Goal: Task Accomplishment & Management: Use online tool/utility

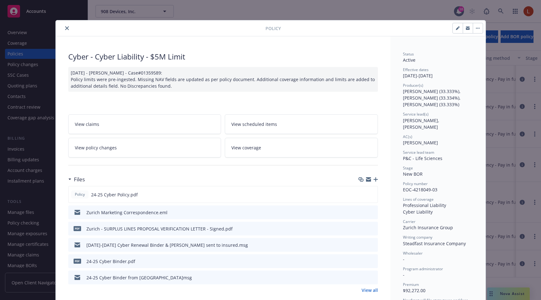
click at [67, 30] on icon "close" at bounding box center [67, 28] width 4 height 4
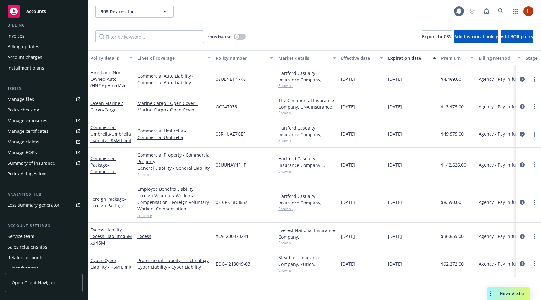
scroll to position [127, 0]
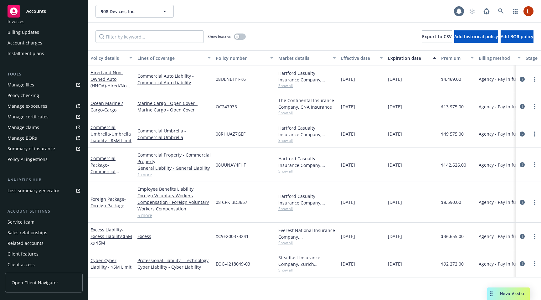
click at [56, 161] on div "Policy AI ingestions" at bounding box center [44, 159] width 73 height 10
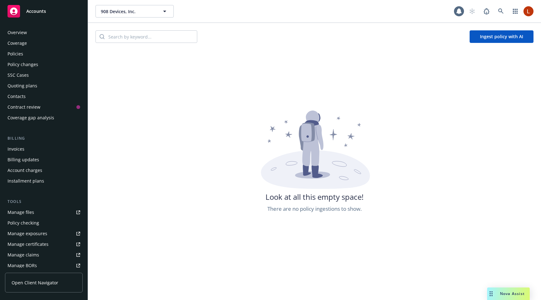
click at [49, 57] on div "Policies" at bounding box center [44, 54] width 73 height 10
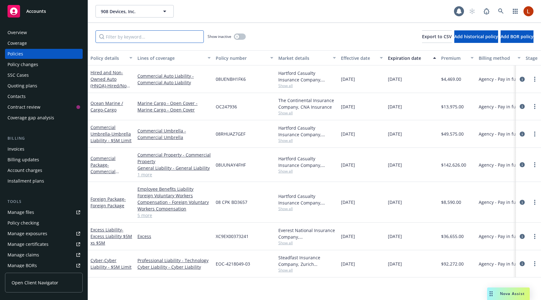
click at [131, 39] on input "Filter by keyword..." at bounding box center [149, 36] width 108 height 13
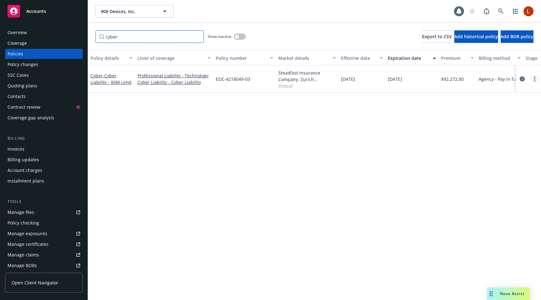
type input "cyber"
click at [536, 78] on link "more" at bounding box center [535, 79] width 8 height 8
click at [489, 189] on link "Ingest policy with AI" at bounding box center [502, 192] width 74 height 13
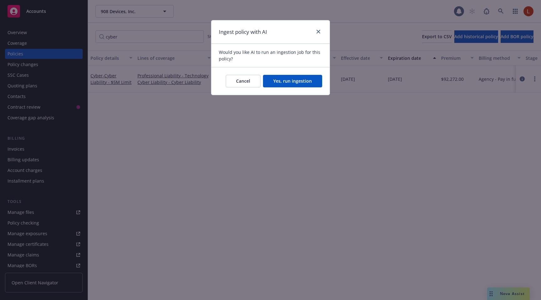
click at [298, 81] on button "Yes, run ingestion" at bounding box center [292, 81] width 59 height 13
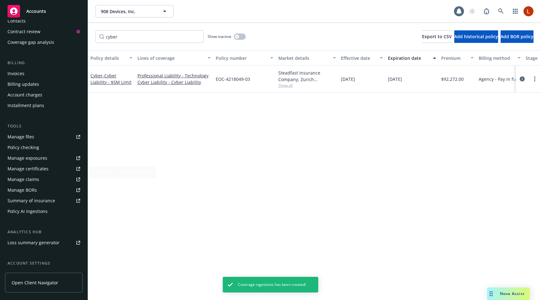
scroll to position [91, 0]
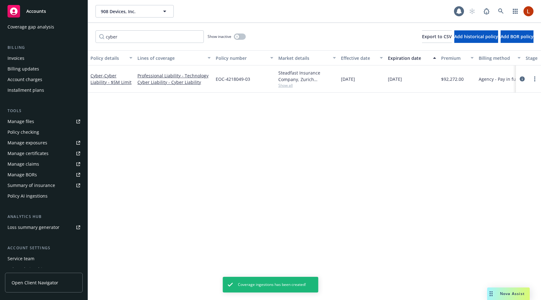
click at [43, 194] on div "Policy AI ingestions" at bounding box center [28, 196] width 40 height 10
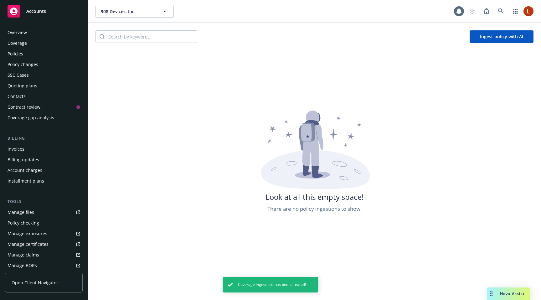
scroll to position [127, 0]
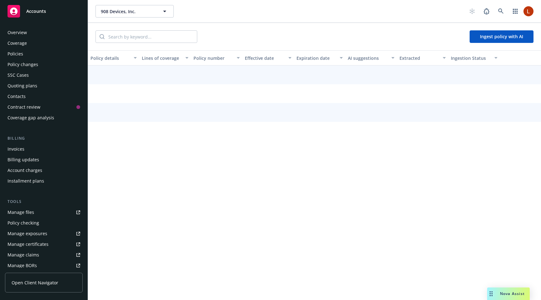
scroll to position [127, 0]
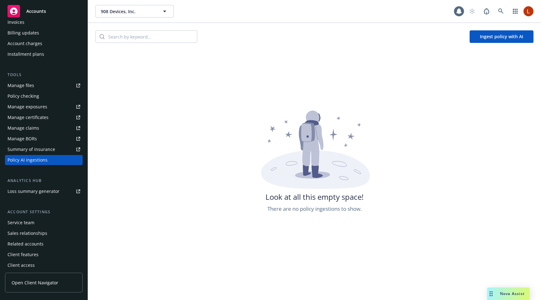
click at [487, 41] on button "Ingest policy with AI" at bounding box center [502, 36] width 64 height 13
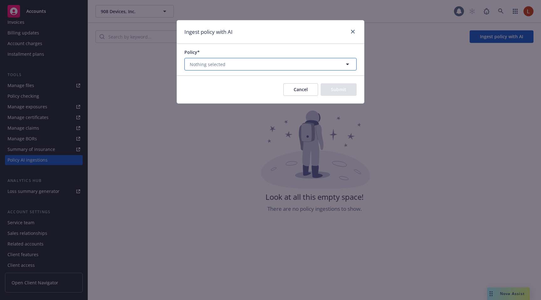
click at [275, 67] on button "Nothing selected" at bounding box center [270, 64] width 172 height 13
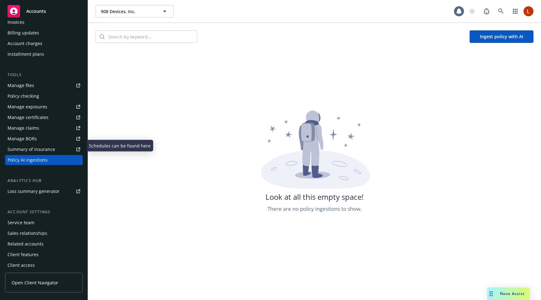
scroll to position [0, 0]
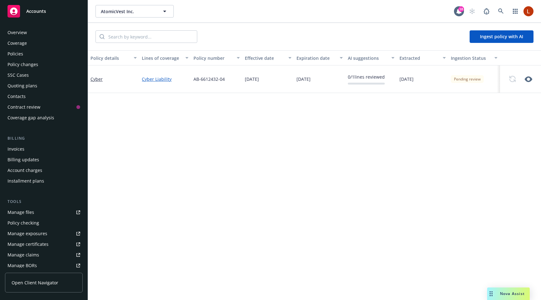
scroll to position [129, 0]
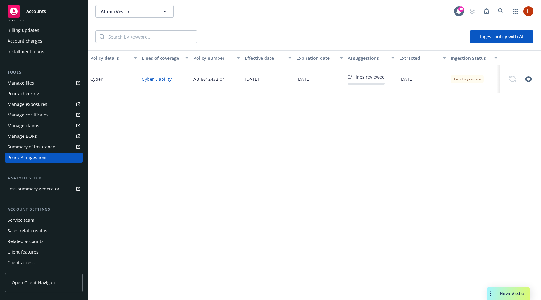
click at [184, 225] on div "Policy details Lines of coverage Policy number Effective date Expiration date A…" at bounding box center [314, 175] width 453 height 250
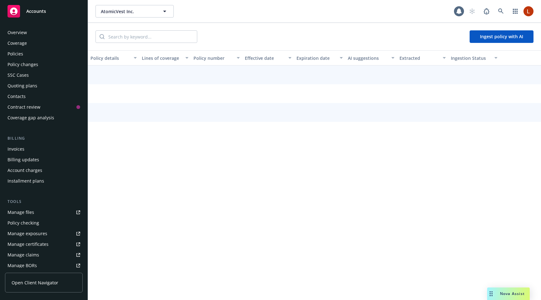
scroll to position [127, 0]
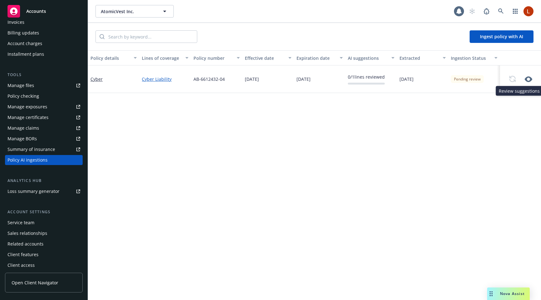
click at [528, 79] on icon "button" at bounding box center [529, 79] width 8 height 8
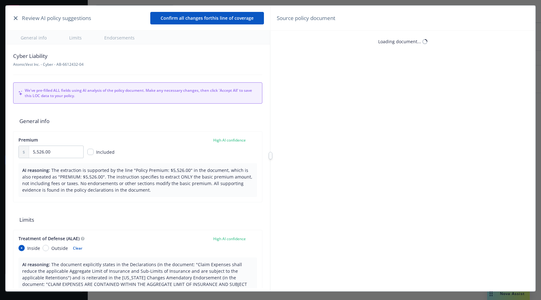
type textarea "x"
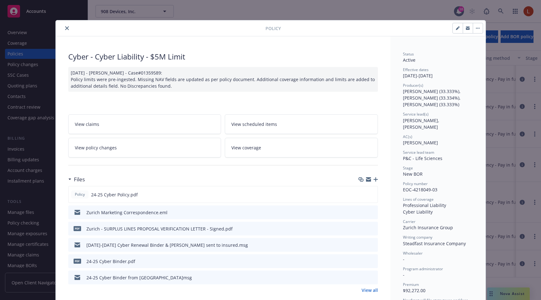
click at [476, 30] on button "button" at bounding box center [478, 28] width 10 height 10
click at [482, 132] on link "Ingest policy with AI" at bounding box center [510, 133] width 74 height 13
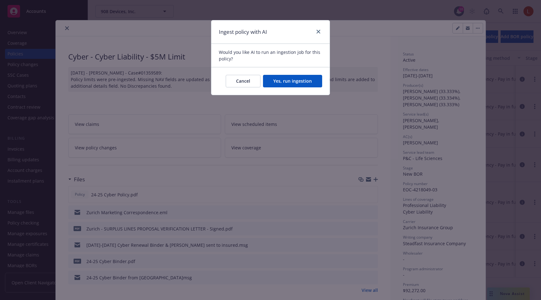
click at [295, 80] on button "Yes, run ingestion" at bounding box center [292, 81] width 59 height 13
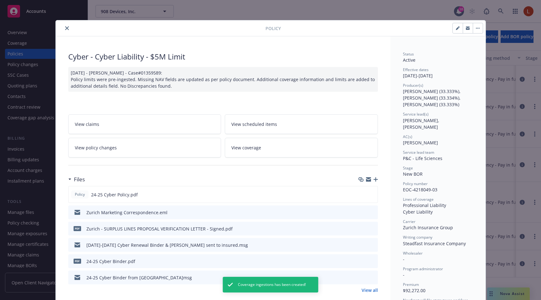
click at [65, 28] on icon "close" at bounding box center [67, 28] width 4 height 4
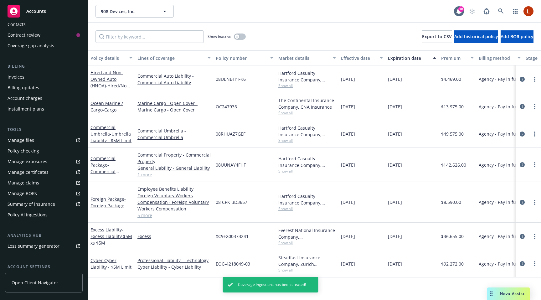
scroll to position [129, 0]
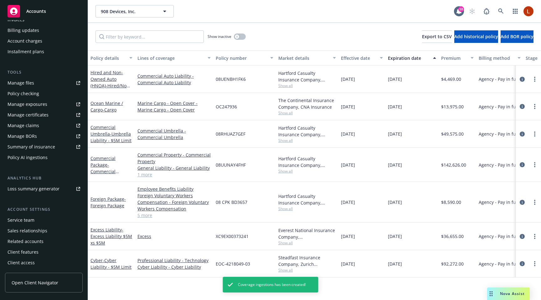
click at [36, 154] on div "Policy AI ingestions" at bounding box center [28, 157] width 40 height 10
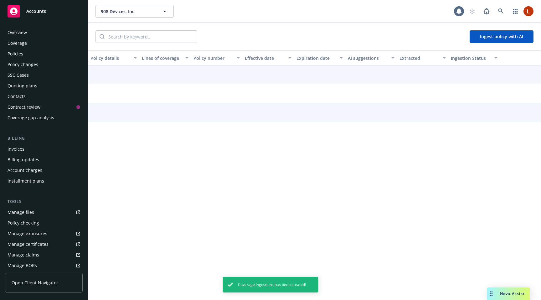
scroll to position [127, 0]
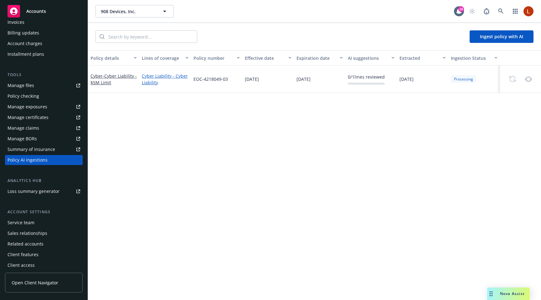
click at [235, 157] on div "Policy details Lines of coverage Policy number Effective date Expiration date A…" at bounding box center [314, 175] width 453 height 250
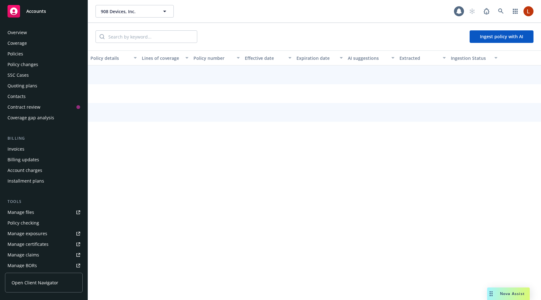
scroll to position [127, 0]
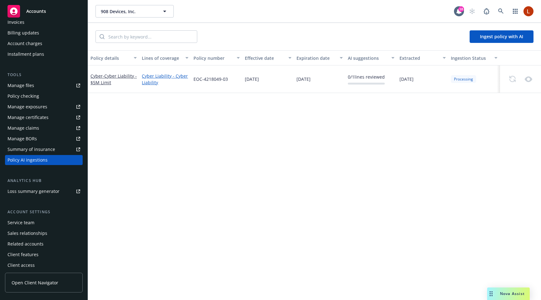
click at [399, 167] on div "Policy details Lines of coverage Policy number Effective date Expiration date A…" at bounding box center [314, 175] width 453 height 250
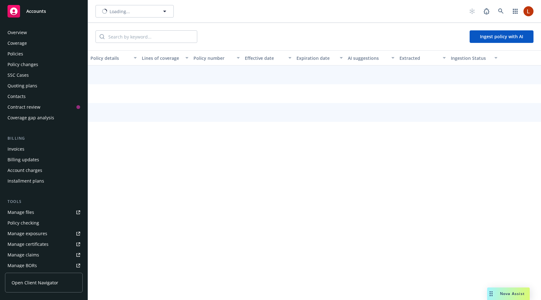
scroll to position [127, 0]
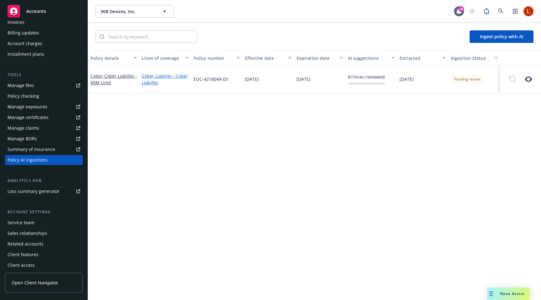
click at [203, 152] on div "Policy details Lines of coverage Policy number Effective date Expiration date A…" at bounding box center [314, 175] width 453 height 250
click at [528, 78] on icon "button" at bounding box center [529, 79] width 8 height 8
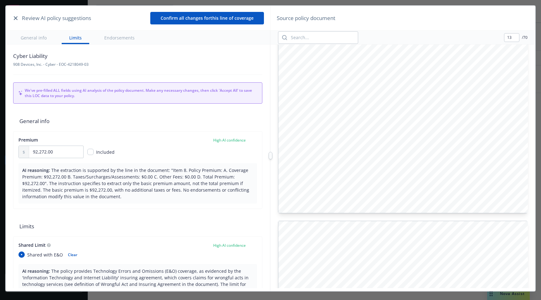
scroll to position [4242, 0]
type input "14"
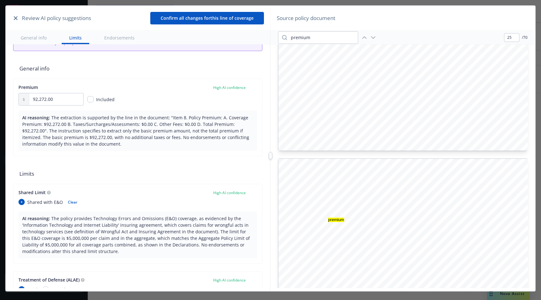
scroll to position [35, 0]
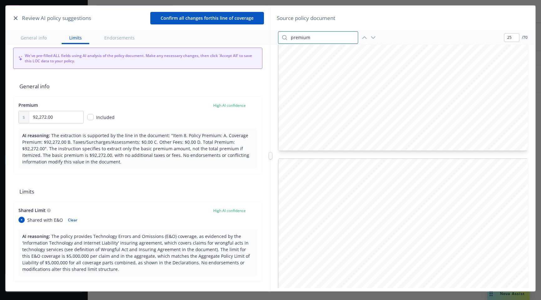
drag, startPoint x: 325, startPoint y: 39, endPoint x: 265, endPoint y: 36, distance: 59.8
click at [265, 36] on div "Review AI policy suggestions Confirm all changes for this line of coverage Gene…" at bounding box center [270, 156] width 529 height 300
type input "coverage"
